Goal: Task Accomplishment & Management: Use online tool/utility

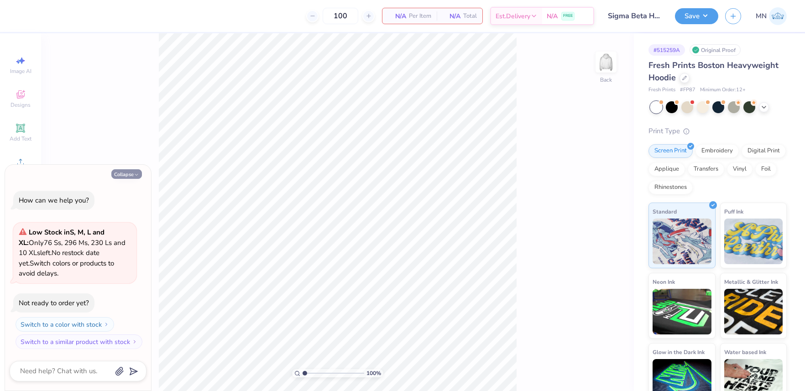
click at [121, 177] on button "Collapse" at bounding box center [126, 174] width 31 height 10
type textarea "x"
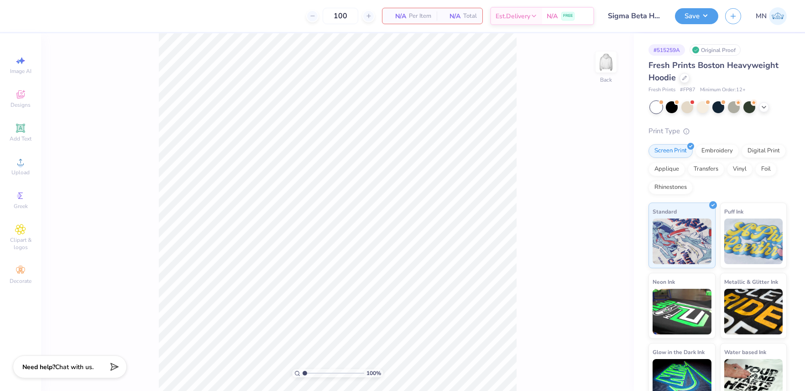
drag, startPoint x: 21, startPoint y: 136, endPoint x: 91, endPoint y: 160, distance: 74.1
click at [21, 136] on span "Add Text" at bounding box center [21, 138] width 22 height 7
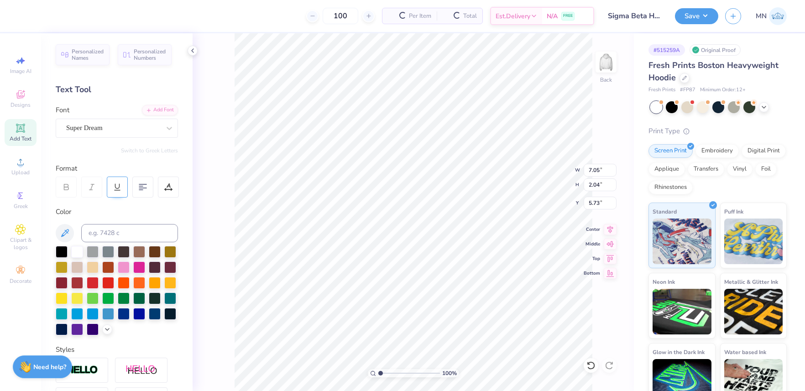
drag, startPoint x: 62, startPoint y: 248, endPoint x: 118, endPoint y: 177, distance: 90.4
click at [62, 248] on div at bounding box center [62, 252] width 12 height 12
click at [170, 109] on div "Add Font" at bounding box center [160, 109] width 36 height 10
type input "8.16"
type input "2.26"
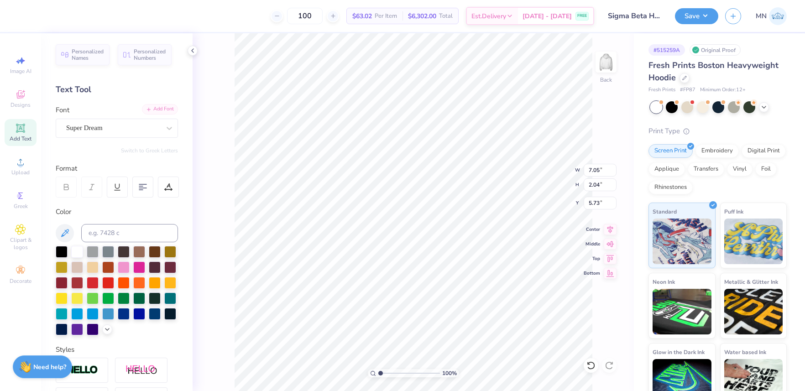
type input "5.62"
type textarea "SB"
click at [593, 167] on input "3.82" at bounding box center [599, 170] width 33 height 13
type input "2.50"
type input "1.39"
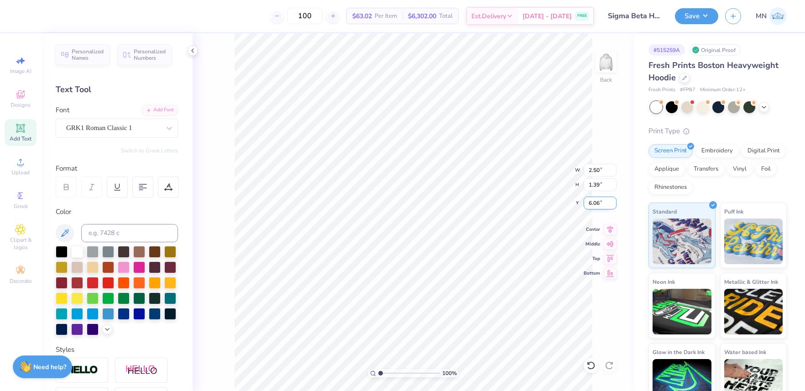
click at [595, 203] on input "6.06" at bounding box center [599, 203] width 33 height 13
type input "3.00"
drag, startPoint x: 603, startPoint y: 60, endPoint x: 595, endPoint y: 135, distance: 75.2
click at [603, 60] on img at bounding box center [606, 62] width 18 height 18
click at [603, 63] on img at bounding box center [606, 62] width 36 height 36
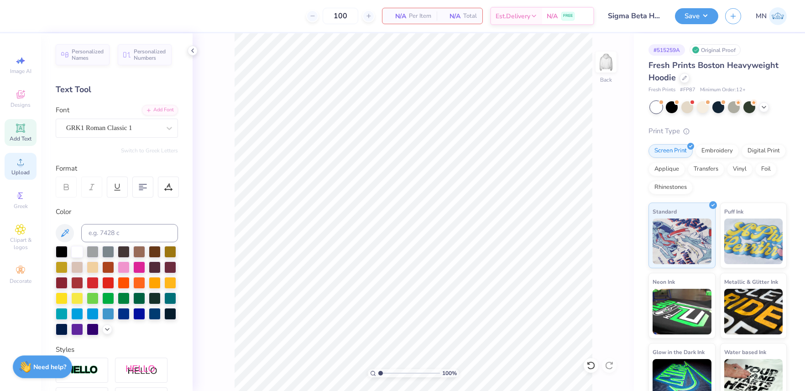
click at [26, 167] on div "Upload" at bounding box center [21, 166] width 32 height 27
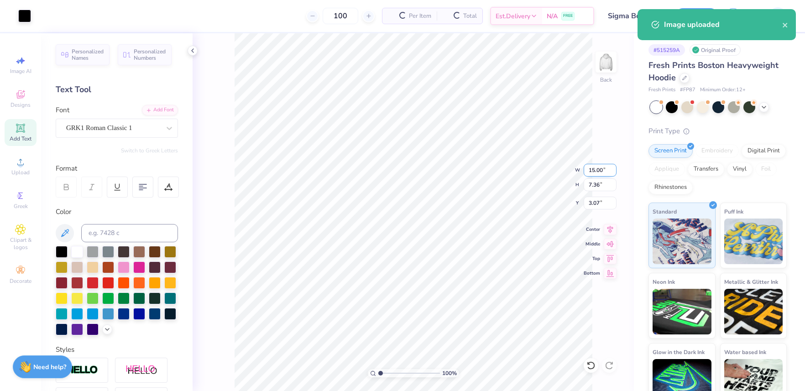
click at [594, 170] on input "15.00" at bounding box center [599, 170] width 33 height 13
type input "3.00"
type input "1.47"
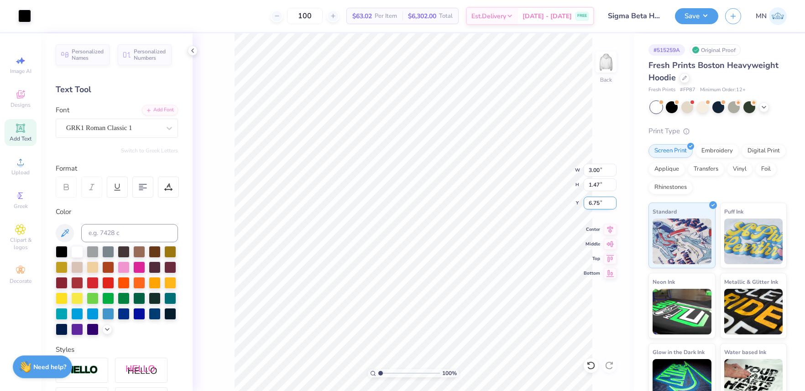
click at [597, 203] on input "6.75" at bounding box center [599, 203] width 33 height 13
type input "3.00"
click at [610, 56] on img at bounding box center [606, 62] width 36 height 36
click at [28, 166] on div "Upload" at bounding box center [21, 166] width 32 height 27
click at [601, 173] on input "15.00" at bounding box center [599, 170] width 33 height 13
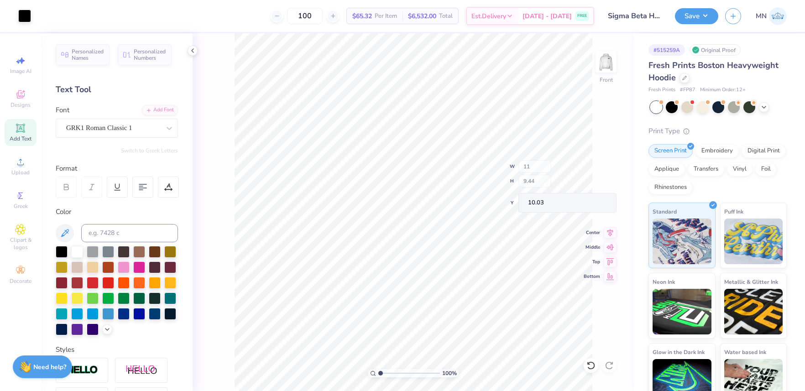
type input "11.00"
type input "6.92"
type input "11.29"
drag, startPoint x: 21, startPoint y: 131, endPoint x: 178, endPoint y: 165, distance: 160.9
click at [21, 131] on icon at bounding box center [20, 128] width 9 height 9
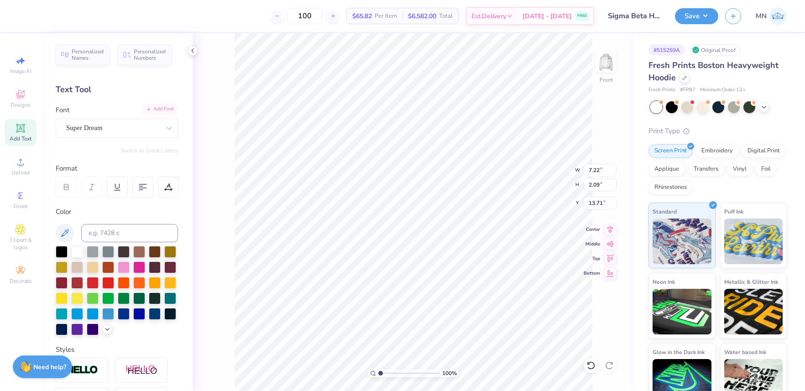
click at [158, 109] on div "Add Font" at bounding box center [160, 109] width 36 height 10
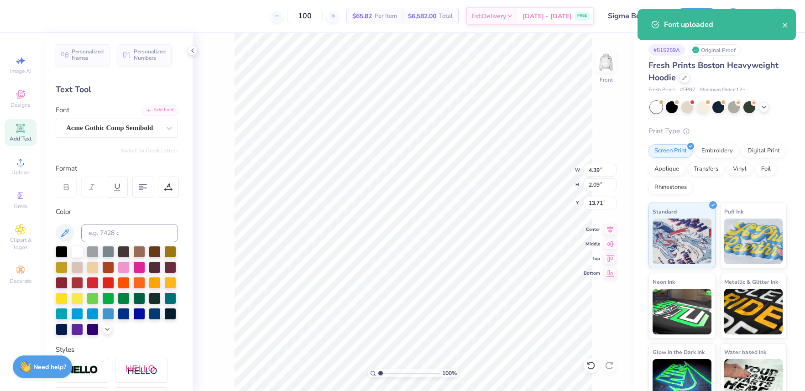
drag, startPoint x: 64, startPoint y: 248, endPoint x: 170, endPoint y: 115, distance: 169.8
click at [64, 248] on div at bounding box center [62, 252] width 12 height 12
click at [154, 106] on div "Add Font" at bounding box center [160, 110] width 36 height 10
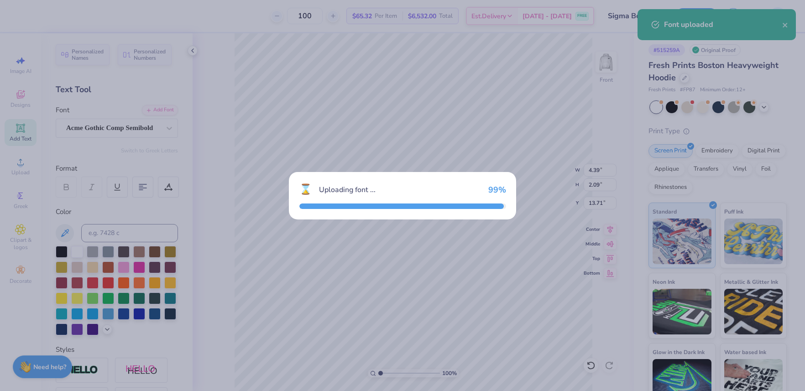
type input "8.32"
type input "1.93"
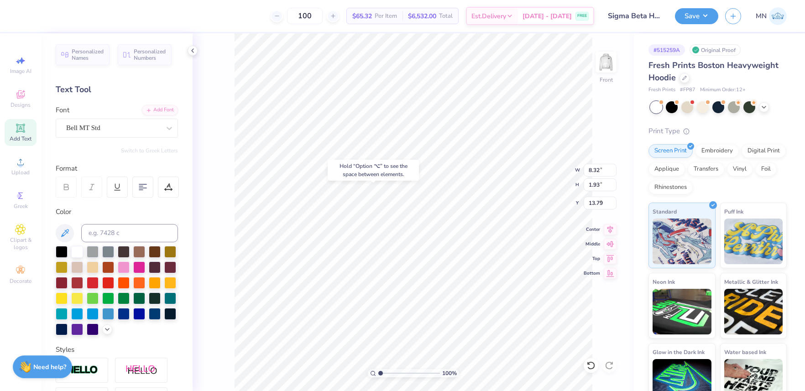
type input "9.36"
type textarea "SIGMA BETA"
type input "7.20"
type input "0.79"
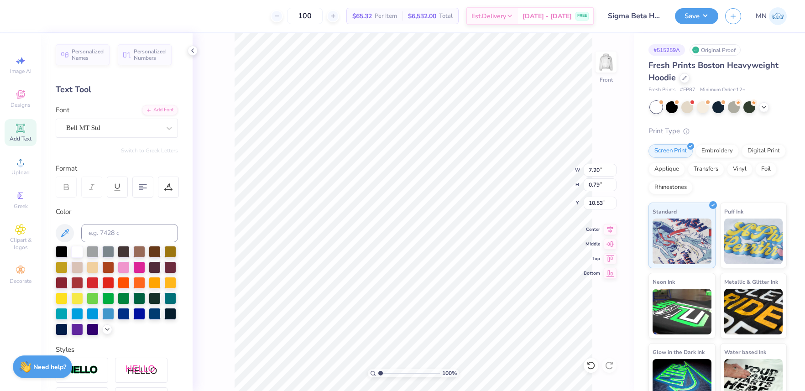
type input "10.21"
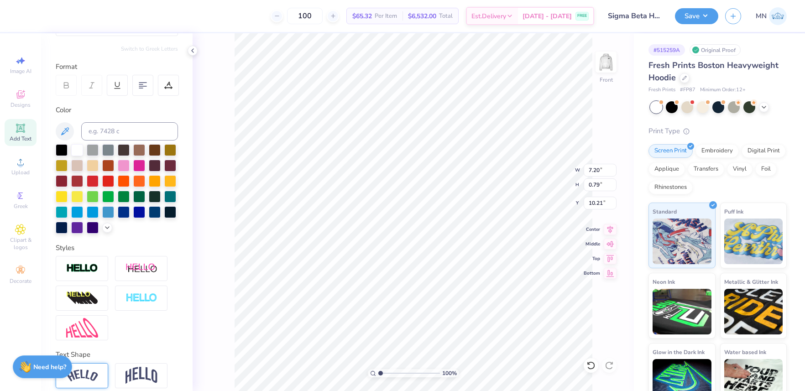
click at [86, 375] on img at bounding box center [82, 375] width 32 height 12
type input "7.83"
type input "1.83"
type input "9.69"
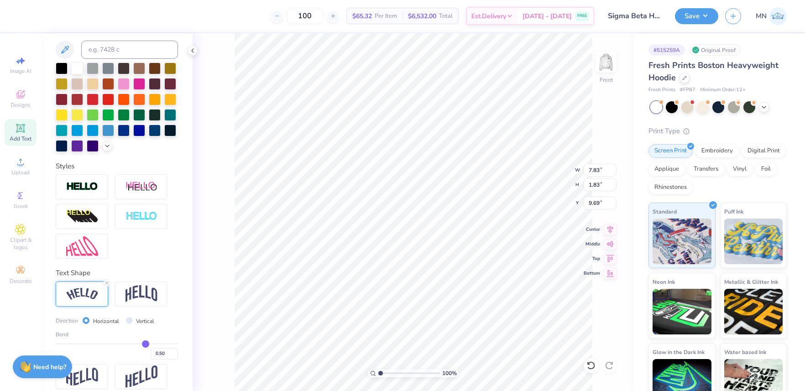
scroll to position [192, 0]
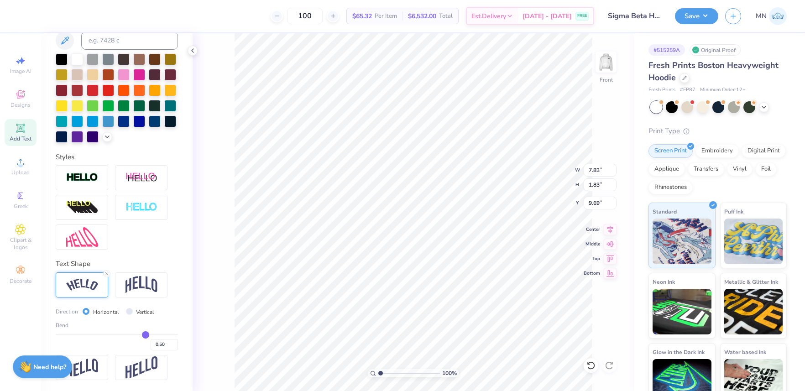
type input "0.19"
click at [128, 334] on input "range" at bounding box center [117, 334] width 122 height 1
type input "7.37"
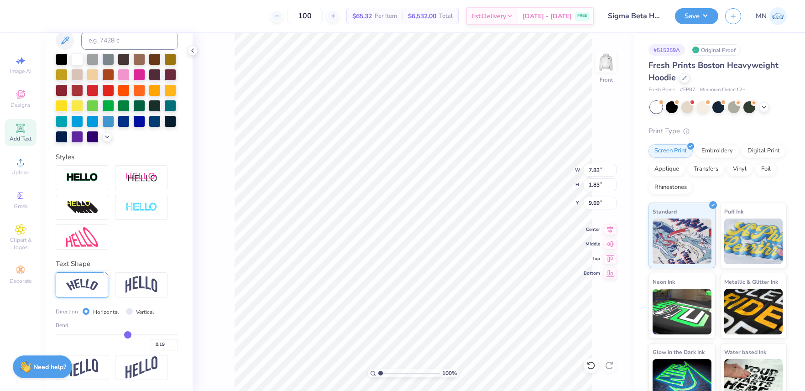
type input "0.94"
type input "10.13"
type input "0.2"
type input "0.20"
type input "0.21"
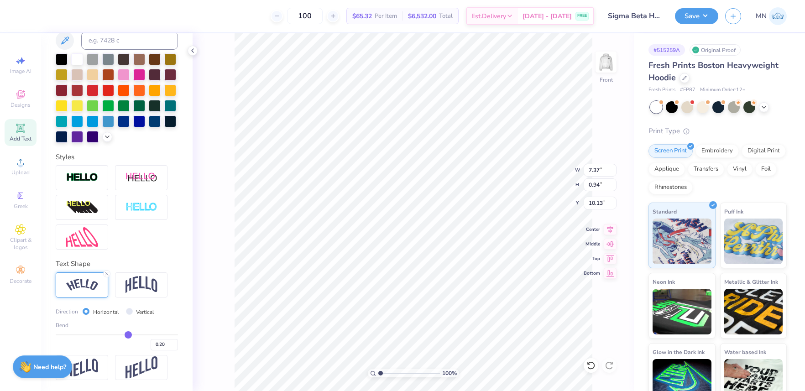
type input "0.21"
type input "0.22"
type input "0.24"
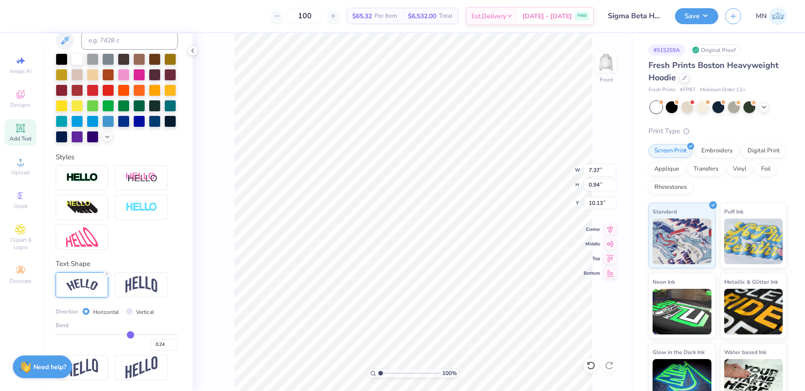
type input "0.25"
type input "0.26"
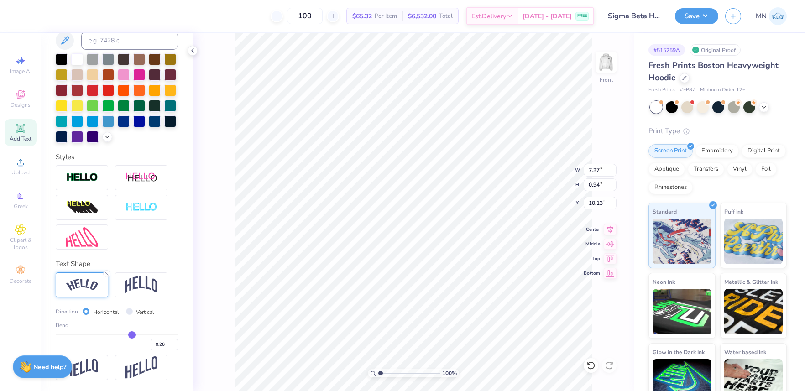
click at [132, 334] on input "range" at bounding box center [117, 334] width 122 height 1
type input "5.81"
type input "0.84"
type input "11.29"
drag, startPoint x: 381, startPoint y: 374, endPoint x: 388, endPoint y: 373, distance: 7.4
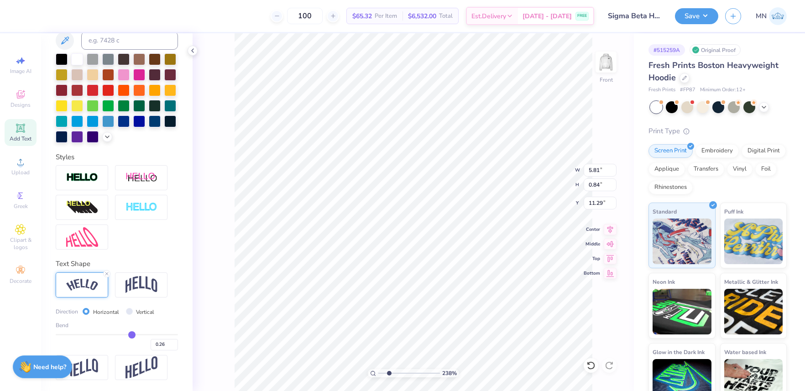
type input "2.37"
click at [388, 373] on input "range" at bounding box center [409, 373] width 62 height 8
type input "0.27"
type input "0.28"
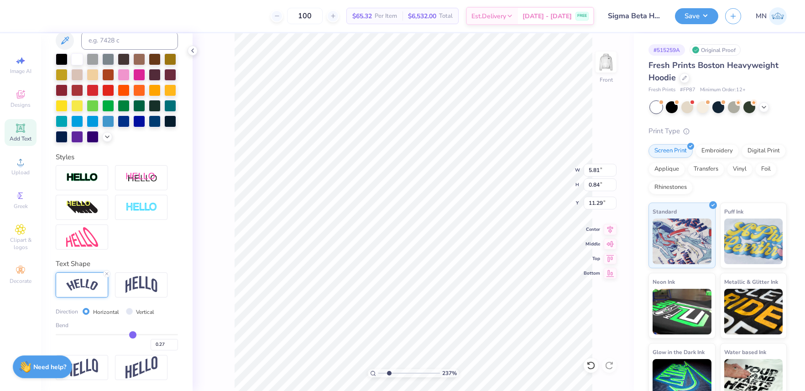
type input "0.28"
type input "0.29"
type input "0.32"
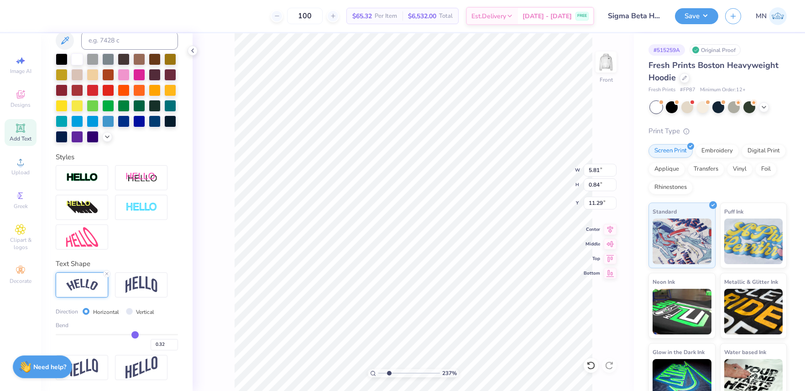
type input "0.35"
type input "0.38"
type input "0.43"
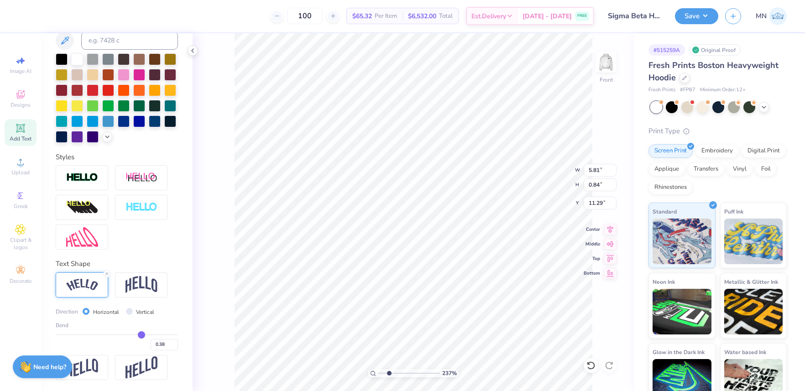
type input "0.43"
type input "0.48"
type input "0.52"
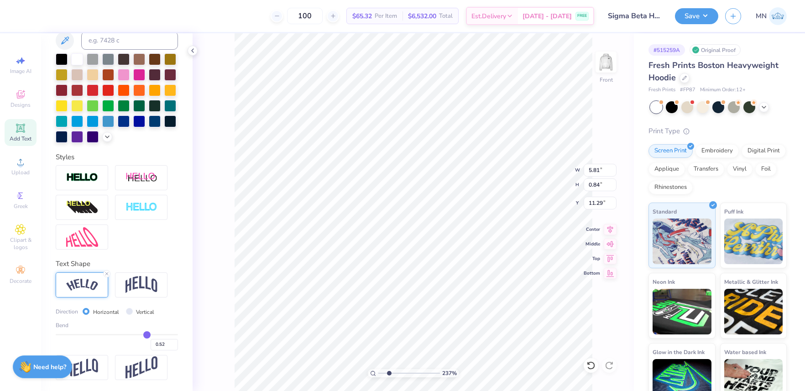
type input "0.54"
type input "0.56"
type input "0.57"
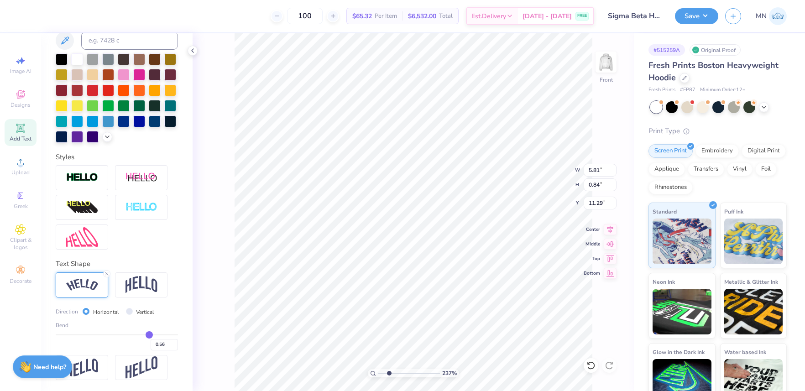
type input "0.57"
type input "0.58"
type input "0.59"
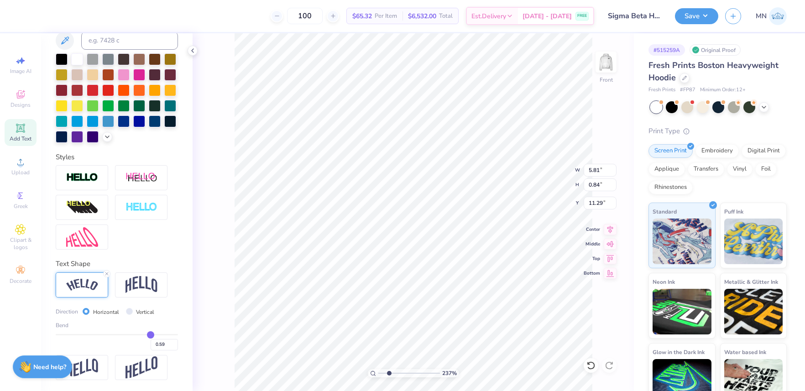
drag, startPoint x: 138, startPoint y: 333, endPoint x: 150, endPoint y: 333, distance: 11.9
type input "0.59"
click at [150, 334] on input "range" at bounding box center [117, 334] width 122 height 1
type input "6.25"
type input "1.73"
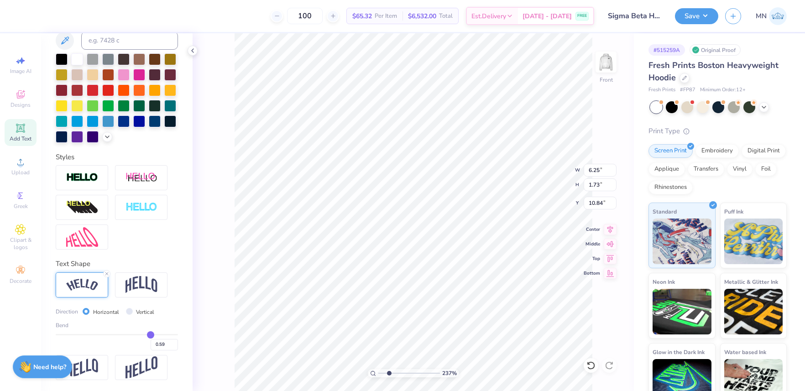
type input "9.56"
type input "10.53"
type input "2.91"
type input "8.69"
type input "0.58"
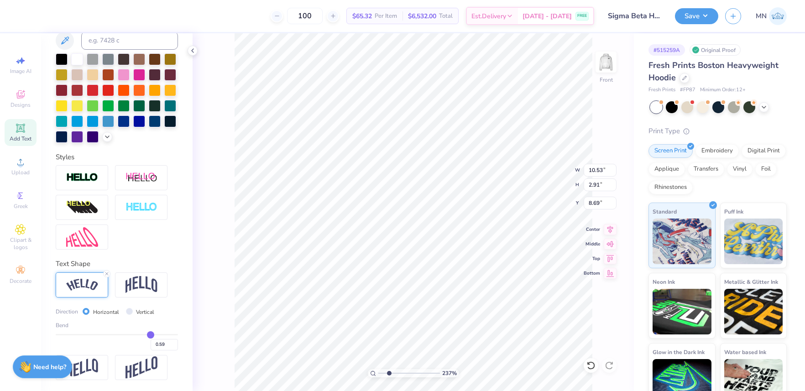
type input "0.58"
type input "0.57"
type input "0.56"
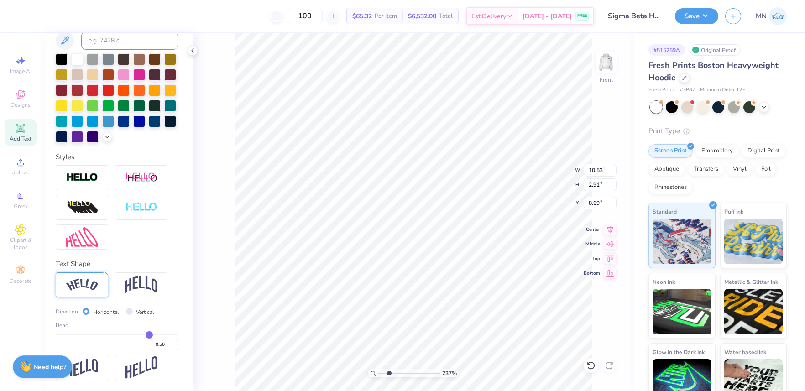
type input "0.55"
type input "0.54"
type input "0.53"
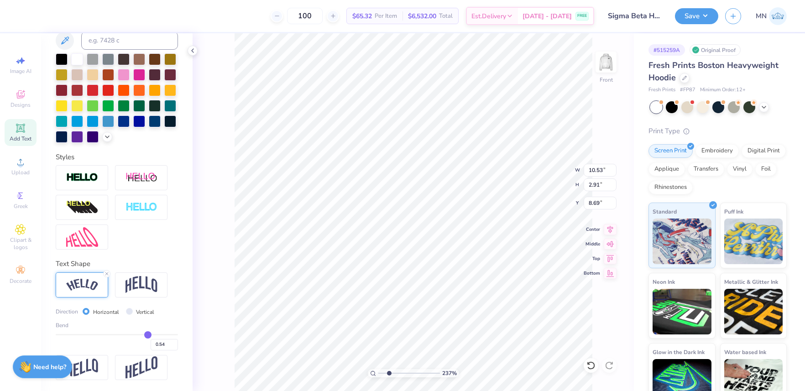
type input "0.53"
type input "0.52"
type input "0.51"
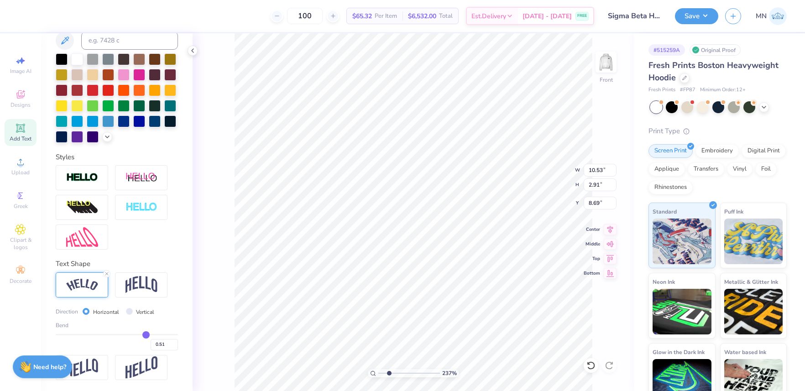
type input "0.5"
type input "0.50"
type input "0.49"
type input "0.48"
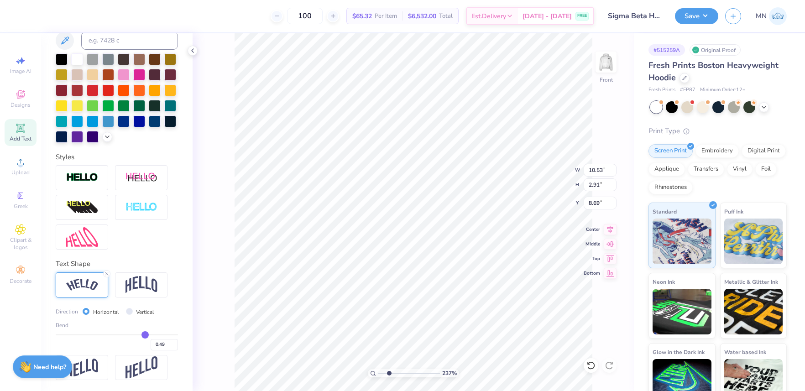
type input "0.48"
type input "0.47"
type input "0.46"
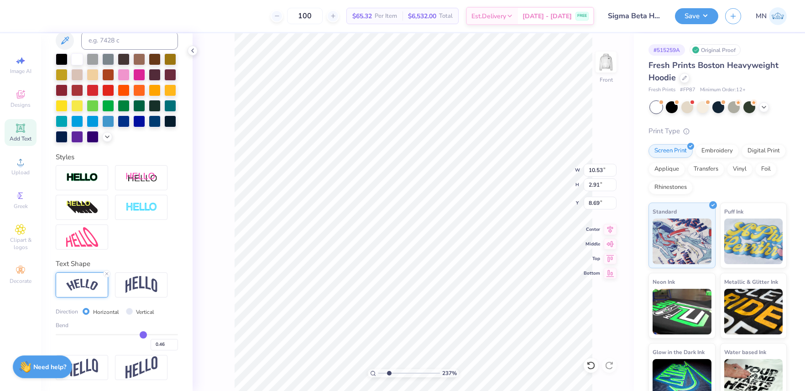
type input "0.45"
type input "0.44"
type input "0.43"
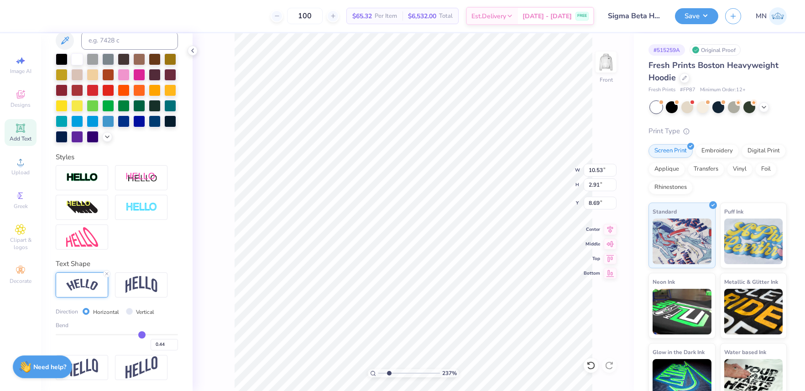
type input "0.43"
type input "0.42"
type input "0.41"
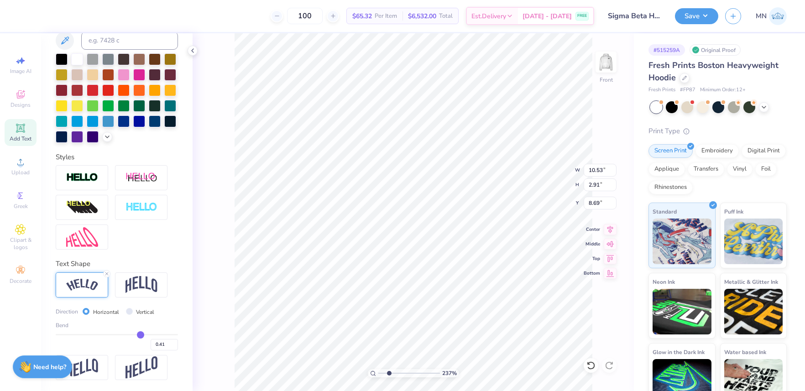
type input "0.4"
type input "0.40"
type input "0.39"
type input "0.38"
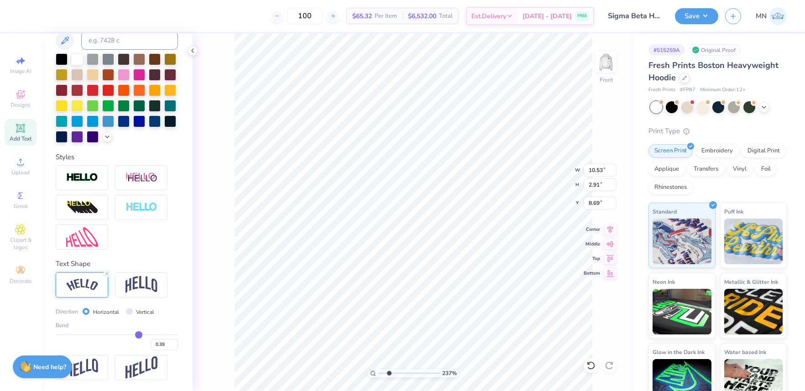
type input "0.38"
drag, startPoint x: 151, startPoint y: 337, endPoint x: 139, endPoint y: 337, distance: 11.9
type input "0.38"
click at [139, 335] on input "range" at bounding box center [117, 334] width 122 height 1
type input "9.99"
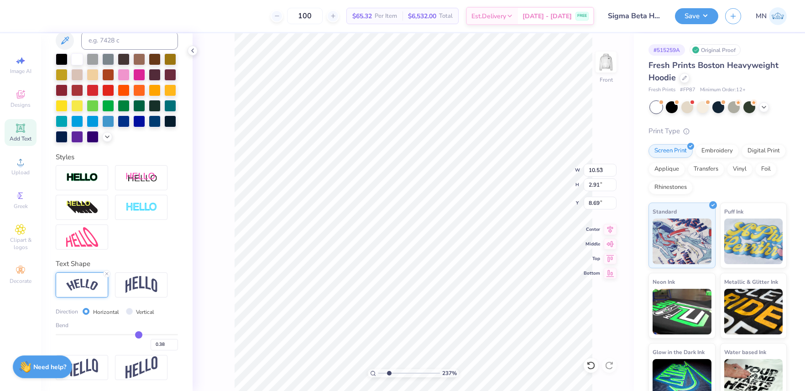
type input "1.84"
type input "9.23"
click at [143, 290] on img at bounding box center [141, 284] width 32 height 17
type input "9.47"
type input "2.48"
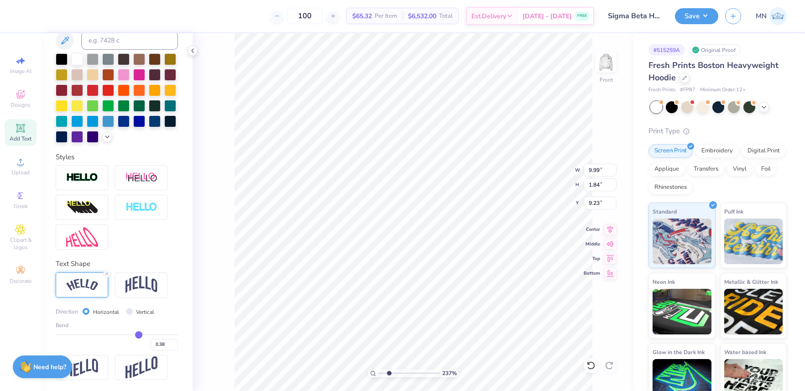
type input "8.91"
type input "0.37"
type input "0.36"
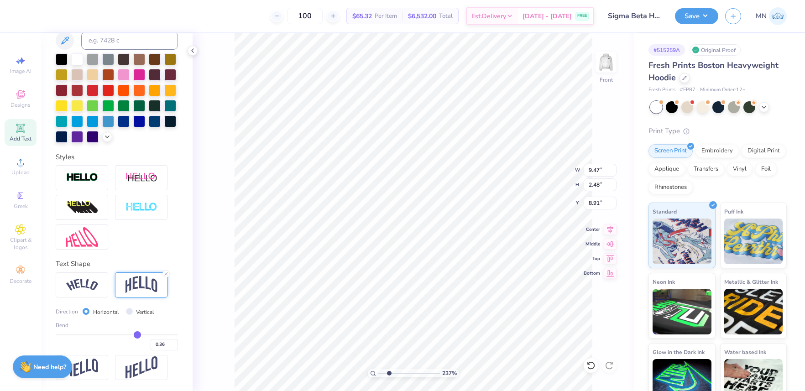
type input "0.35"
type input "0.34"
type input "0.33"
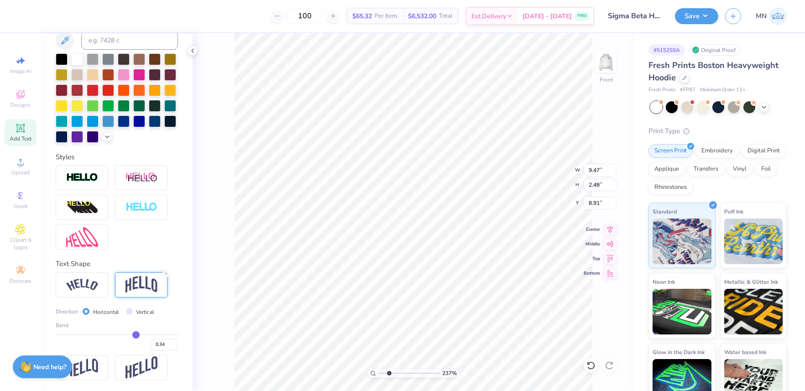
type input "0.33"
type input "0.31"
type input "0.3"
type input "0.30"
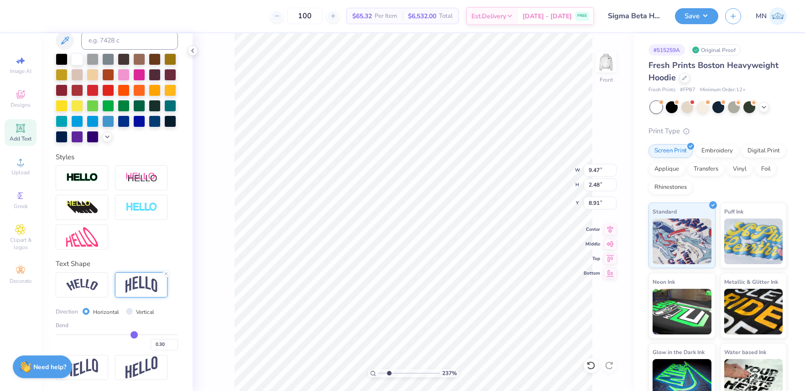
type input "0.29"
type input "0.28"
type input "0.27"
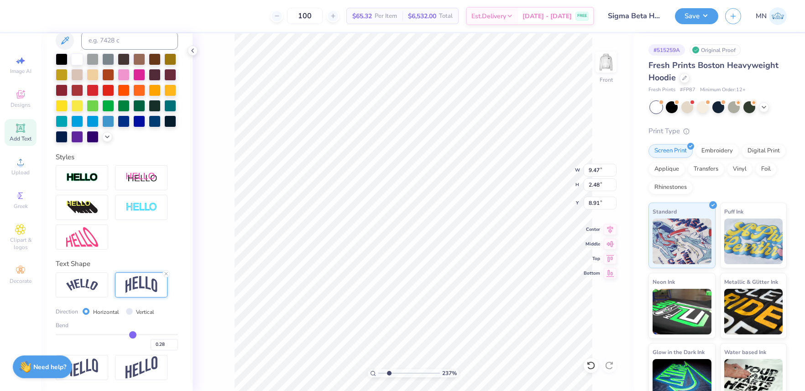
type input "0.27"
type input "0.26"
type input "0.25"
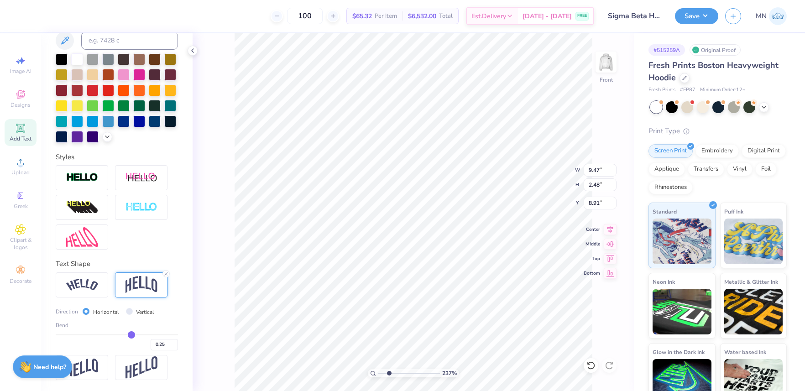
type input "0.24"
type input "0.23"
type input "0.22"
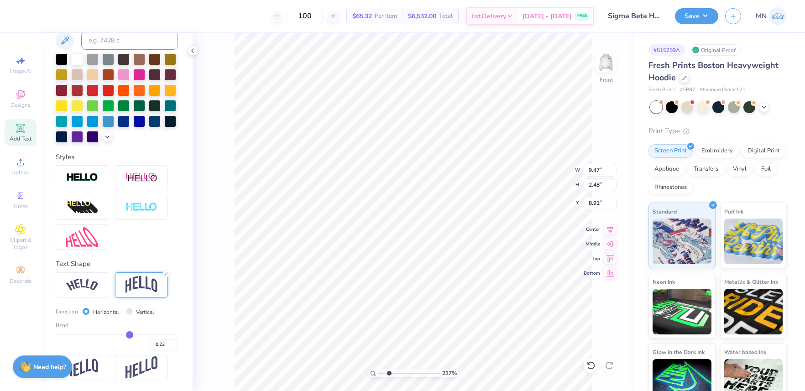
type input "0.22"
type input "0.21"
type input "0.2"
type input "0.20"
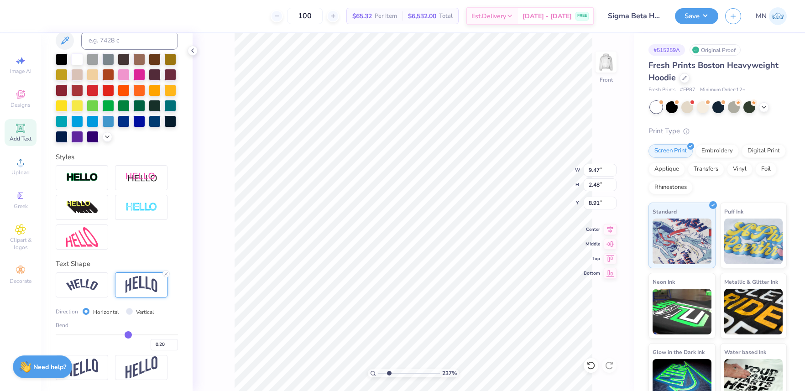
type input "0.18"
type input "0.17"
type input "0.16"
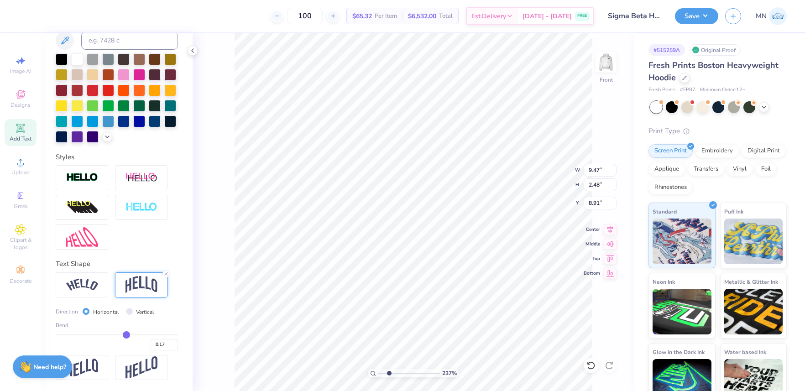
type input "0.16"
type input "0.15"
type input "0.14"
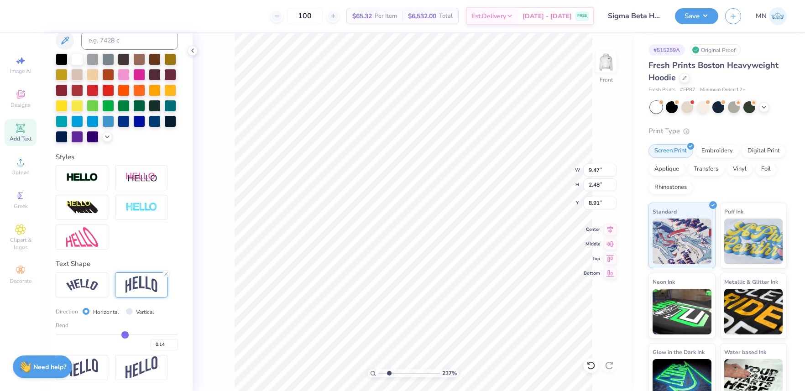
drag, startPoint x: 138, startPoint y: 336, endPoint x: 125, endPoint y: 336, distance: 13.2
type input "0.14"
click at [125, 335] on input "range" at bounding box center [117, 334] width 122 height 1
type input "1.55"
type input "9.38"
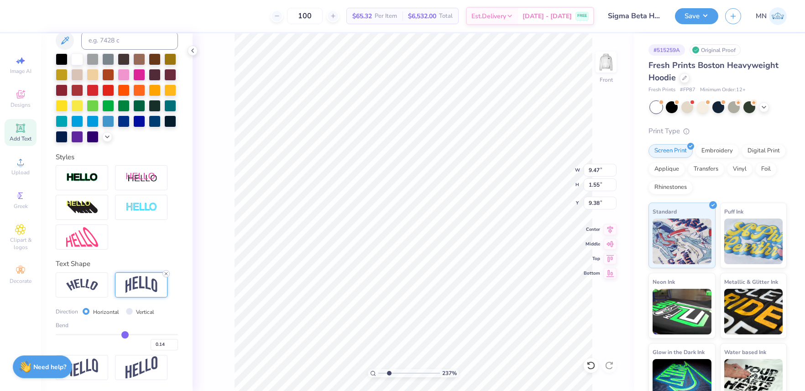
click at [166, 273] on line at bounding box center [166, 273] width 3 height 3
type input "1.03"
type input "9.63"
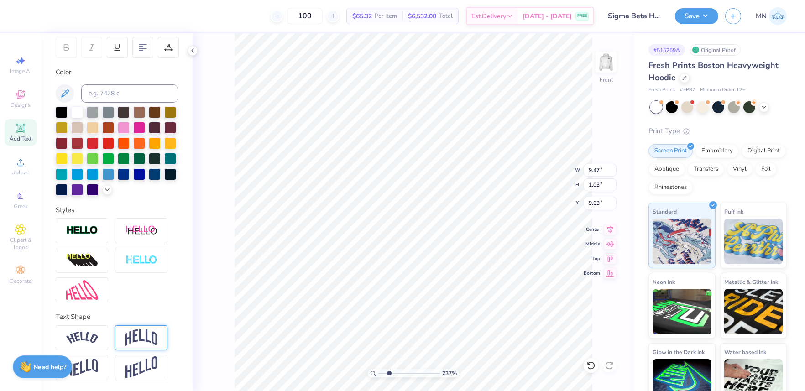
scroll to position [140, 0]
click at [471, 188] on li "Duplicate" at bounding box center [479, 186] width 72 height 18
type input "18.21"
type textarea "EST. 1921"
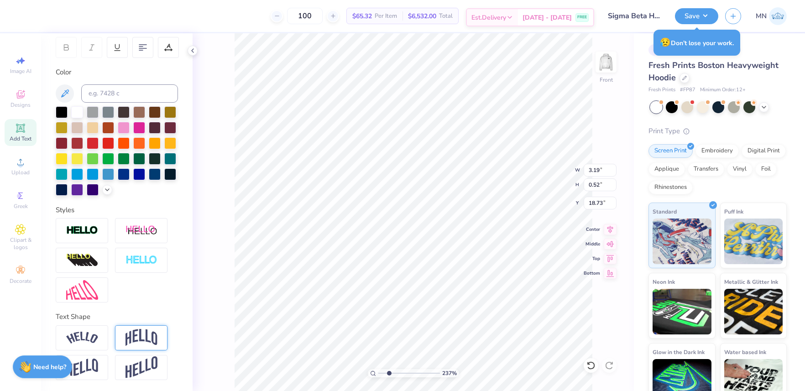
type input "3.19"
type input "0.52"
click at [470, 221] on li "Duplicate" at bounding box center [487, 220] width 72 height 18
type input "19.33"
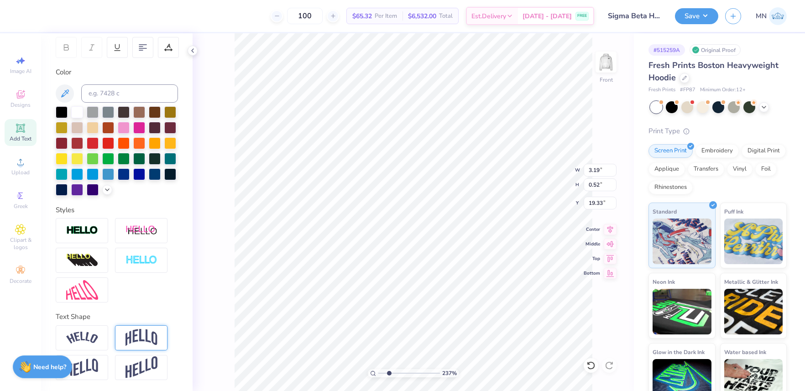
type textarea "[GEOGRAPHIC_DATA][US_STATE]"
click at [16, 170] on span "Upload" at bounding box center [20, 172] width 18 height 7
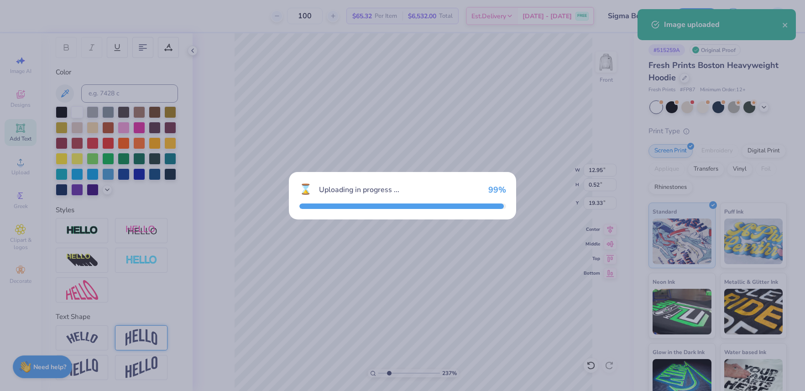
type input "4.70"
type input "4.61"
type input "12.45"
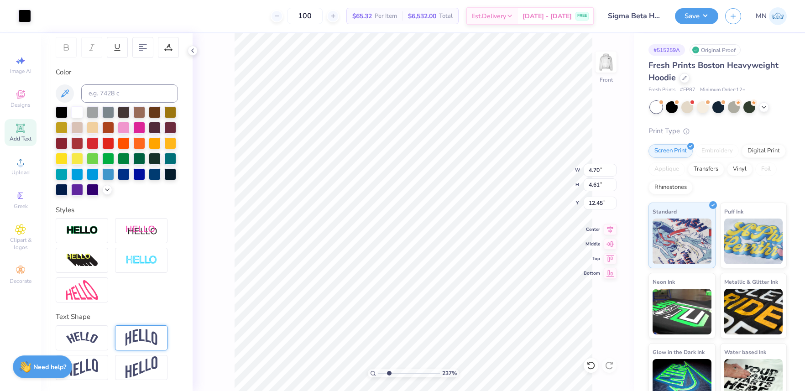
type input "0.56"
type input "0.55"
type input "16.50"
type input "12.95"
type input "0.52"
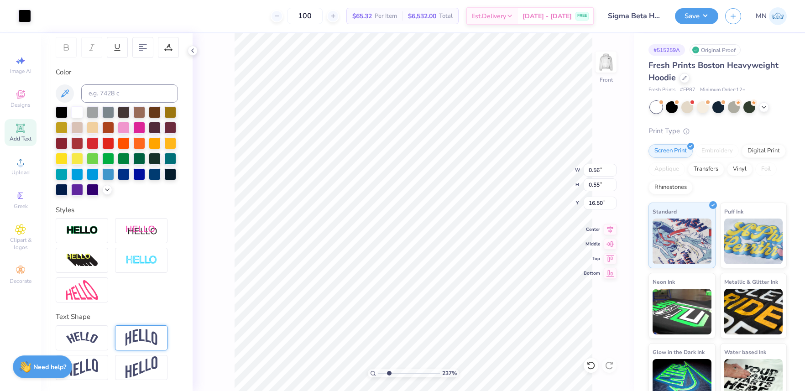
type input "19.33"
type input "1.37"
type input "18.48"
type input "7.68"
type input "0.81"
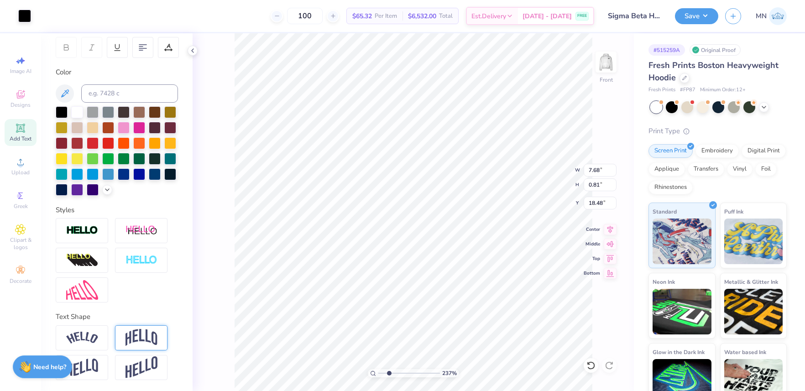
type input "18.51"
drag, startPoint x: 388, startPoint y: 374, endPoint x: 403, endPoint y: 374, distance: 15.1
click at [403, 374] on input "range" at bounding box center [409, 373] width 62 height 8
drag, startPoint x: 406, startPoint y: 372, endPoint x: 412, endPoint y: 371, distance: 6.0
click at [412, 371] on input "range" at bounding box center [409, 373] width 62 height 8
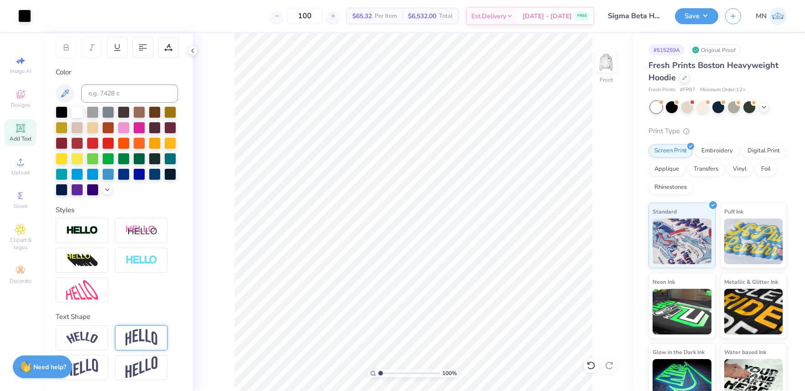
drag, startPoint x: 401, startPoint y: 373, endPoint x: 374, endPoint y: 369, distance: 27.7
click at [378, 369] on input "range" at bounding box center [409, 373] width 62 height 8
drag, startPoint x: 432, startPoint y: 295, endPoint x: 462, endPoint y: 0, distance: 296.2
click at [432, 295] on li "Group" at bounding box center [450, 291] width 72 height 18
click at [601, 165] on input "11.00" at bounding box center [599, 170] width 33 height 13
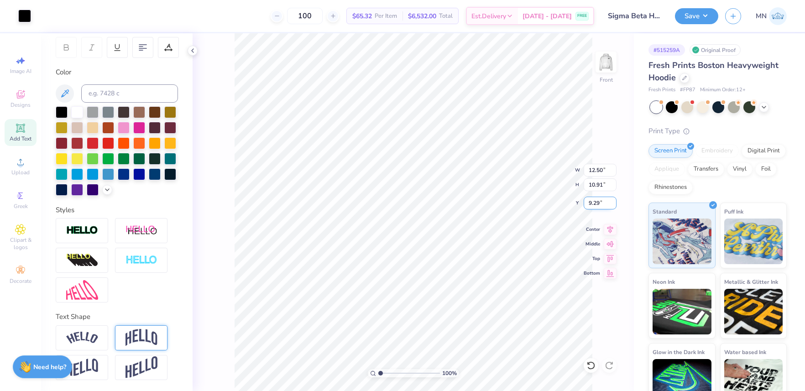
click at [598, 207] on input "9.29" at bounding box center [599, 203] width 33 height 13
drag, startPoint x: 688, startPoint y: 16, endPoint x: 692, endPoint y: 23, distance: 8.0
click at [688, 16] on button "Save" at bounding box center [696, 16] width 43 height 16
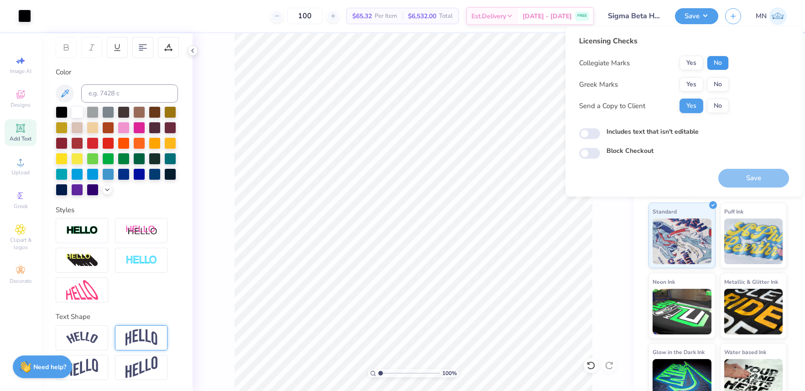
drag, startPoint x: 719, startPoint y: 67, endPoint x: 711, endPoint y: 76, distance: 11.9
click at [719, 67] on button "No" at bounding box center [718, 63] width 22 height 15
click at [693, 81] on button "Yes" at bounding box center [691, 84] width 24 height 15
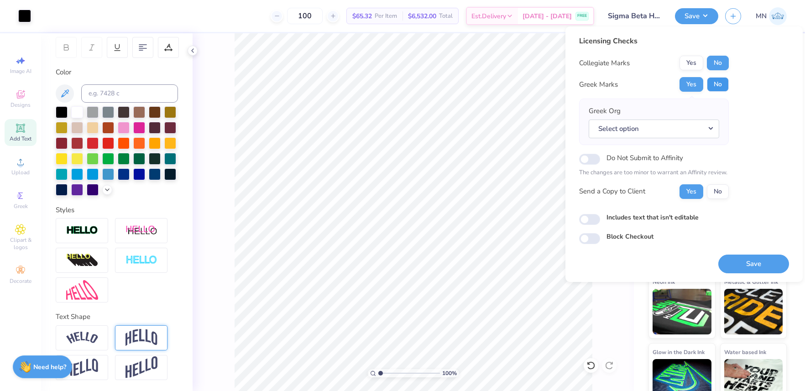
click at [715, 84] on button "No" at bounding box center [718, 84] width 22 height 15
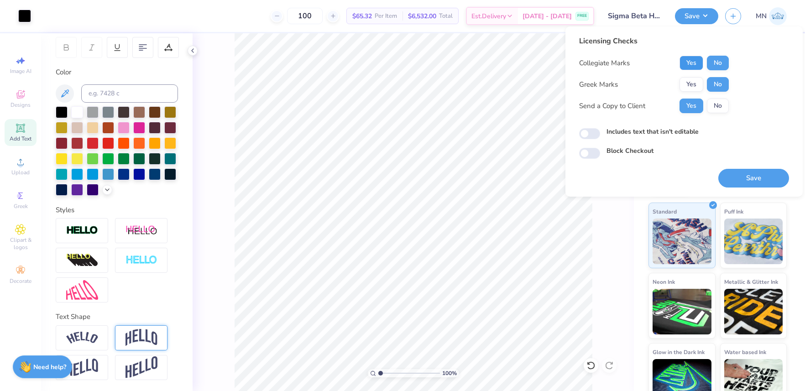
click at [688, 64] on button "Yes" at bounding box center [691, 63] width 24 height 15
drag, startPoint x: 751, startPoint y: 176, endPoint x: 696, endPoint y: 173, distance: 54.8
click at [751, 176] on button "Save" at bounding box center [753, 178] width 71 height 19
